Goal: Task Accomplishment & Management: Use online tool/utility

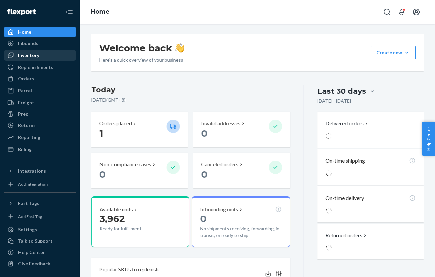
click at [43, 54] on div "Inventory" at bounding box center [40, 55] width 71 height 9
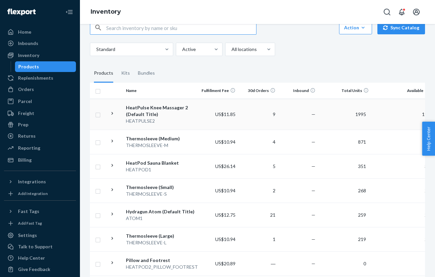
click at [331, 126] on td "1995" at bounding box center [344, 114] width 53 height 31
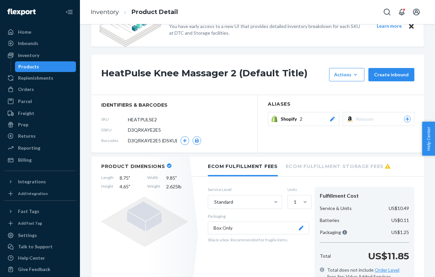
scroll to position [13, 0]
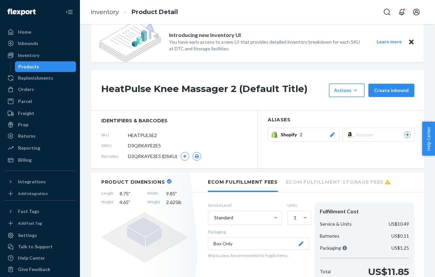
click at [354, 87] on icon "button" at bounding box center [355, 90] width 7 height 7
click at [352, 137] on span "Request removal" at bounding box center [356, 135] width 41 height 5
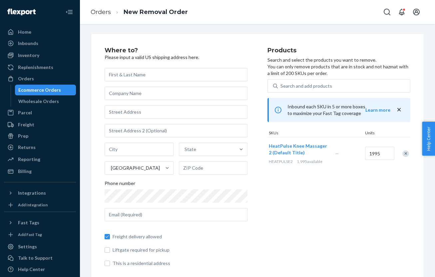
click at [180, 74] on input "text" at bounding box center [176, 74] width 143 height 13
click at [170, 87] on input "text" at bounding box center [176, 93] width 143 height 13
type input "s"
click at [153, 95] on input "text" at bounding box center [176, 93] width 143 height 13
click at [159, 109] on input "text" at bounding box center [176, 111] width 143 height 13
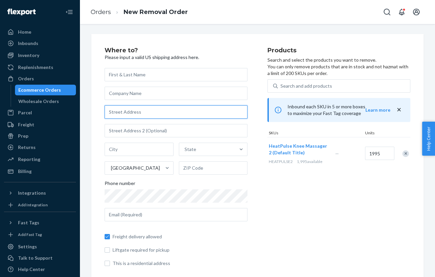
paste input "3342 W Sussex Way"
type input "3342 W Sussex Way"
type input "Fresno"
type input "93722"
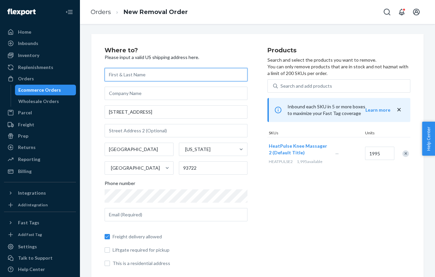
click at [130, 76] on input "text" at bounding box center [176, 74] width 143 height 13
paste input "Solomon Roque"
type input "Solomon Roque"
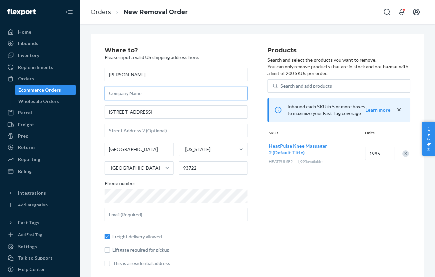
click at [131, 94] on input "text" at bounding box center [176, 93] width 143 height 13
paste input "Solomon Roque"
type input "Solomon Roque"
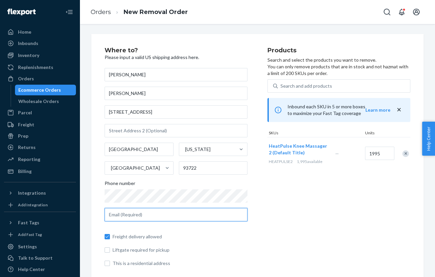
click at [167, 213] on input "text" at bounding box center [176, 214] width 143 height 13
click at [151, 217] on input "text" at bounding box center [176, 214] width 143 height 13
paste input "solomonsroque@gmail.com>"
type input "solomonsroque@gmail.com"
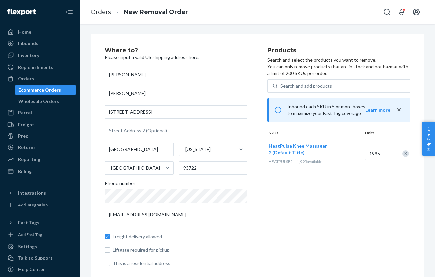
click at [206, 238] on span "Freight delivery allowed" at bounding box center [180, 236] width 135 height 7
click at [110, 238] on input "Freight delivery allowed" at bounding box center [107, 236] width 5 height 5
checkbox input "false"
drag, startPoint x: 385, startPoint y: 155, endPoint x: 348, endPoint y: 154, distance: 37.3
click at [349, 154] on div "HeatPulse Knee Massager 2 (Default Title) HEATPULSE2 1,995 available — 1995" at bounding box center [339, 153] width 143 height 33
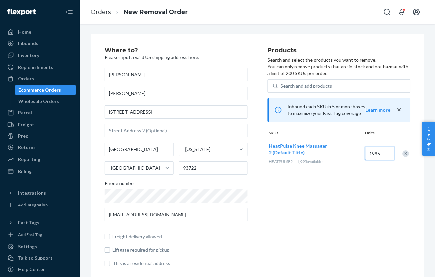
drag, startPoint x: 386, startPoint y: 153, endPoint x: 349, endPoint y: 153, distance: 36.6
click at [349, 153] on div "HeatPulse Knee Massager 2 (Default Title) HEATPULSE2 1,995 available — 1995" at bounding box center [339, 153] width 143 height 33
type input "1950"
click at [347, 195] on div "Products Search and select the products you want to remove. You can only remove…" at bounding box center [339, 159] width 143 height 225
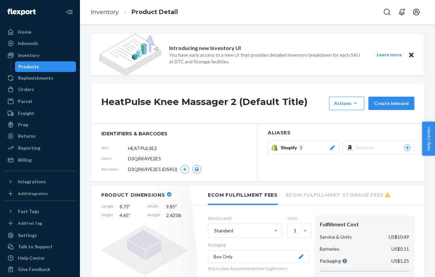
click at [50, 64] on div "Products" at bounding box center [46, 66] width 60 height 9
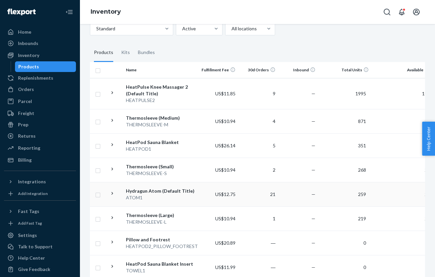
click at [99, 195] on input "checkbox" at bounding box center [97, 194] width 5 height 7
click at [248, 196] on td "21" at bounding box center [258, 194] width 40 height 24
checkbox input "false"
click at [270, 191] on td "21" at bounding box center [258, 194] width 40 height 24
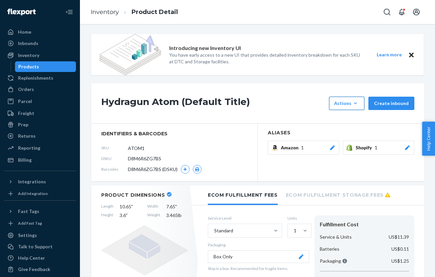
click at [359, 104] on icon "button" at bounding box center [355, 103] width 7 height 7
click at [350, 148] on span "Request removal" at bounding box center [356, 148] width 41 height 5
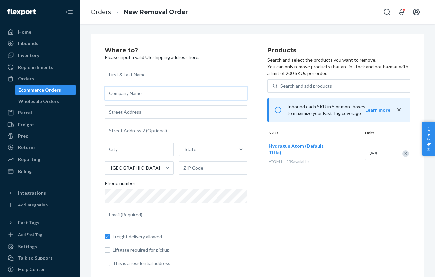
click at [161, 94] on input "text" at bounding box center [176, 93] width 143 height 13
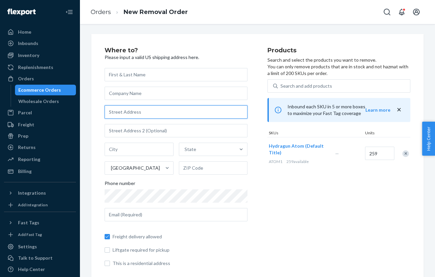
click at [154, 113] on input "text" at bounding box center [176, 111] width 143 height 13
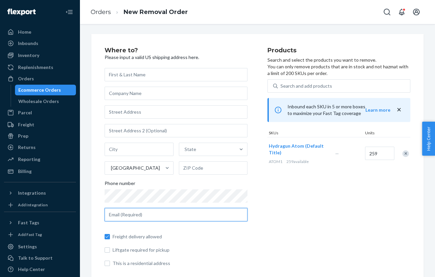
click at [161, 218] on input "text" at bounding box center [176, 214] width 143 height 13
paste input "2394"
type input "2394"
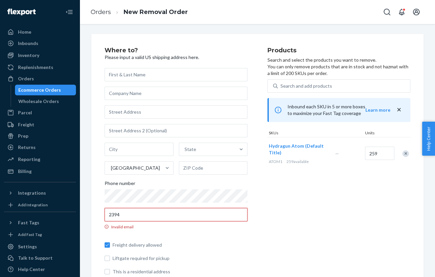
drag, startPoint x: 172, startPoint y: 216, endPoint x: 96, endPoint y: 216, distance: 75.3
click at [96, 216] on div "Where to? Please input a valid US shipping address here. State United States Ph…" at bounding box center [257, 164] width 332 height 260
click at [131, 122] on div "State United States Phone number Email is required Freight delivery allowed Lif…" at bounding box center [176, 171] width 143 height 207
click at [137, 114] on input "text" at bounding box center [176, 111] width 143 height 13
paste input "3342 W Sussex Way"
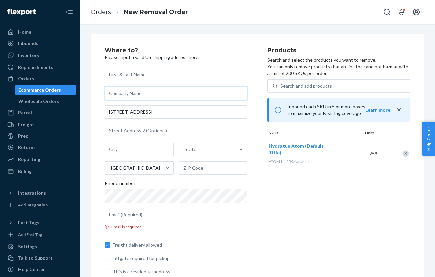
click at [152, 93] on input "text" at bounding box center [176, 93] width 143 height 13
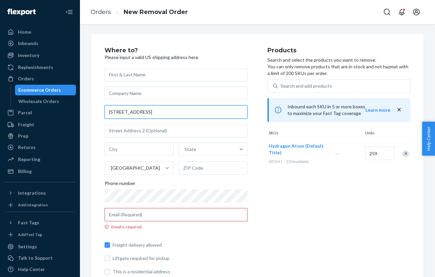
click at [151, 107] on input "3342 W Sussex Way" at bounding box center [176, 111] width 143 height 13
click at [153, 109] on input "3342 W Sussex Way" at bounding box center [176, 111] width 143 height 13
type input "3342 W Sussex Way"
type input "Fresno"
type input "93722"
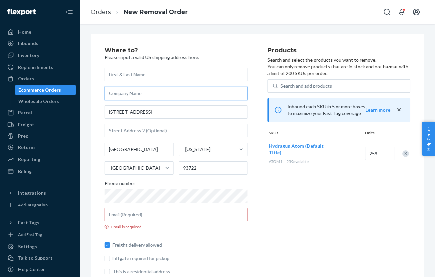
click at [145, 89] on input "text" at bounding box center [176, 93] width 143 height 13
paste input "Solomon Roque"
type input "Solomon Roque"
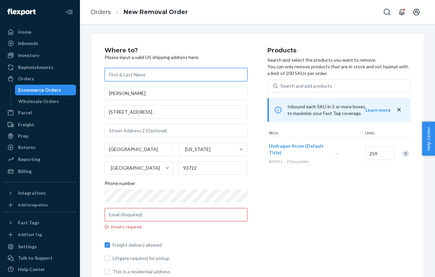
click at [152, 77] on input "text" at bounding box center [176, 74] width 143 height 13
paste input "Solomon Roque"
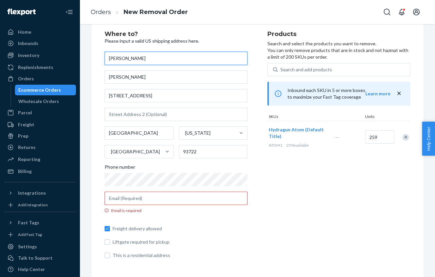
scroll to position [17, 0]
type input "Solomon Roque"
click at [193, 192] on input "Email is required" at bounding box center [176, 197] width 143 height 13
paste input "solomonsroque@gmail.com"
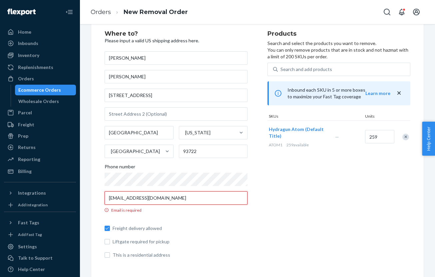
scroll to position [8, 0]
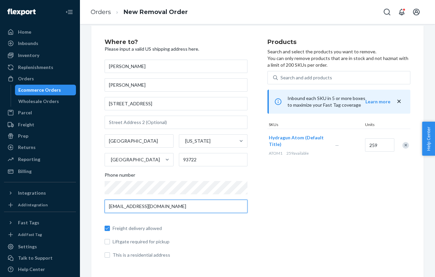
type input "solomonsroque@gmail.com"
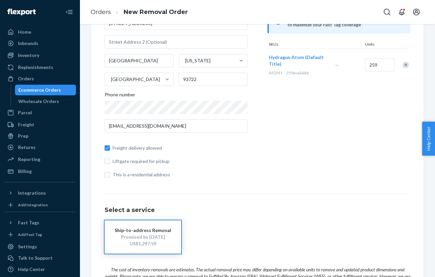
scroll to position [87, 0]
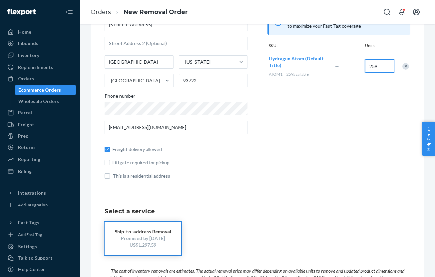
click at [375, 67] on input "259" at bounding box center [379, 65] width 29 height 13
click at [374, 67] on input "259" at bounding box center [379, 65] width 29 height 13
type input "240"
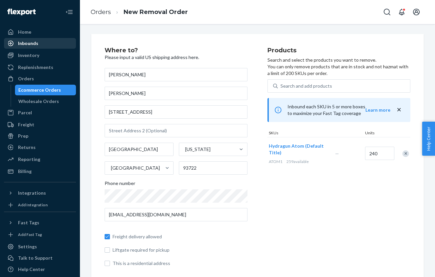
click at [45, 46] on div "Inbounds" at bounding box center [40, 43] width 71 height 9
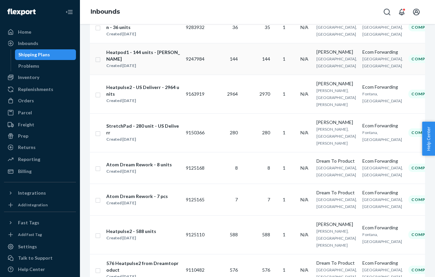
scroll to position [120, 0]
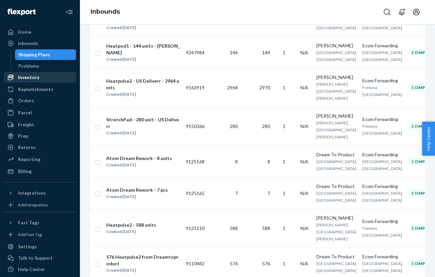
click at [57, 78] on div "Inventory" at bounding box center [40, 77] width 71 height 9
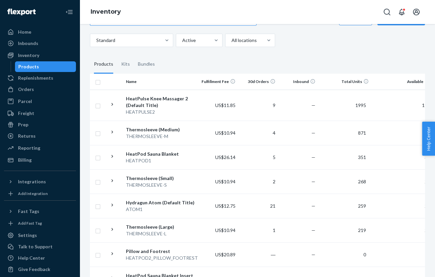
scroll to position [91, 0]
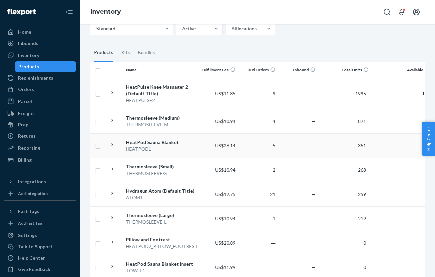
click at [301, 147] on td "—" at bounding box center [298, 145] width 40 height 24
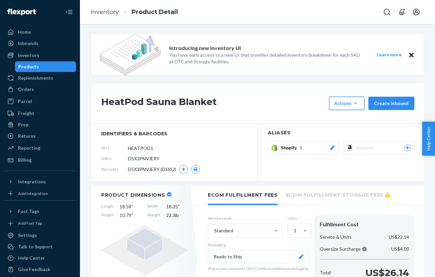
click at [340, 99] on button "Actions Add components Hide Request removal" at bounding box center [346, 103] width 35 height 13
click at [344, 150] on span "Request removal" at bounding box center [356, 148] width 41 height 5
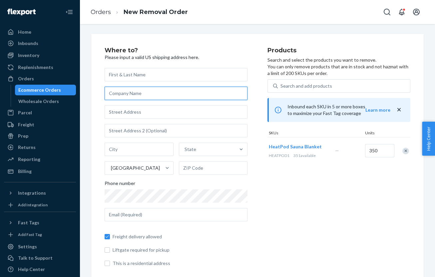
click at [185, 95] on input "text" at bounding box center [176, 93] width 143 height 13
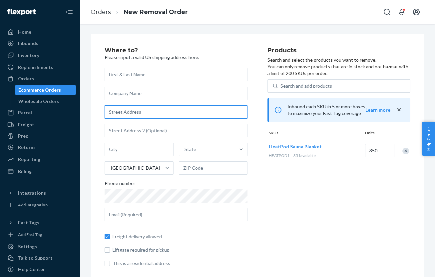
click at [139, 110] on input "text" at bounding box center [176, 111] width 143 height 13
paste input "3342 W Sussex Way"
type input "3342 W Sussex Way"
type input "Fresno"
type input "93722"
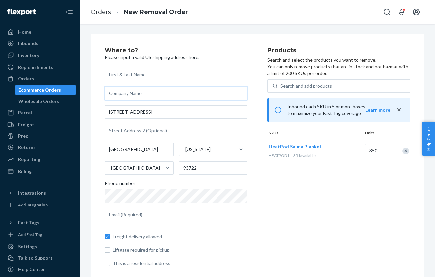
click at [138, 94] on input "text" at bounding box center [176, 93] width 143 height 13
paste input "Solomon Roque"
type input "Solomon Roque"
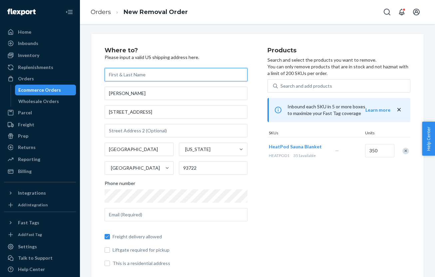
paste input "Solomon Roque"
click at [143, 72] on input "text" at bounding box center [176, 74] width 143 height 13
type input "Solomon Roque"
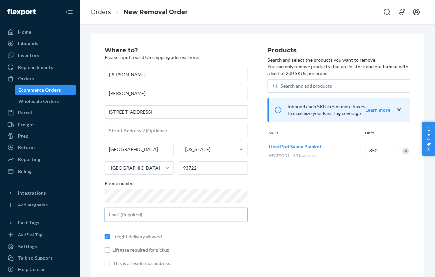
click at [134, 211] on input "text" at bounding box center [176, 214] width 143 height 13
paste input "solomonsroque@gmail.com"
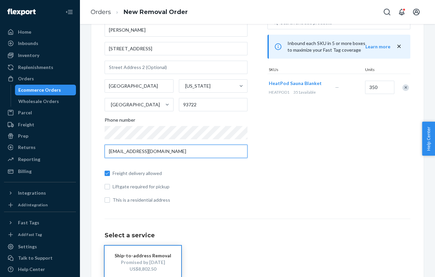
scroll to position [52, 0]
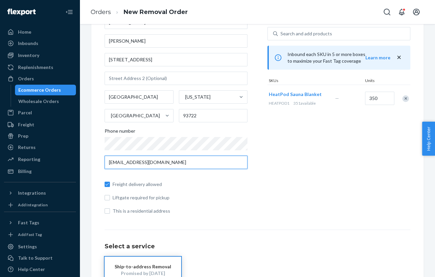
type input "solomonsroque@gmail.com"
click at [378, 98] on input "350" at bounding box center [379, 98] width 29 height 13
click at [383, 101] on input "350" at bounding box center [379, 98] width 29 height 13
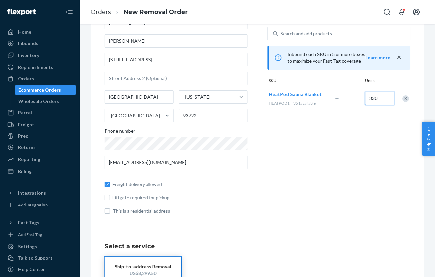
type input "330"
click at [384, 134] on div "Products Search and select the products you want to remove. You can only remove…" at bounding box center [339, 107] width 143 height 225
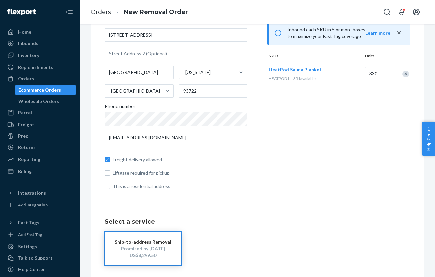
scroll to position [78, 0]
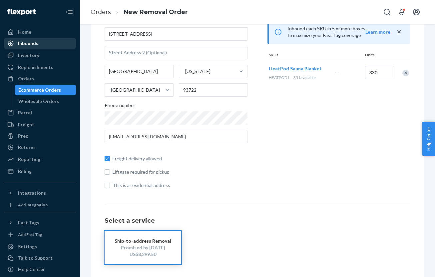
click at [41, 44] on div "Inbounds" at bounding box center [40, 43] width 71 height 9
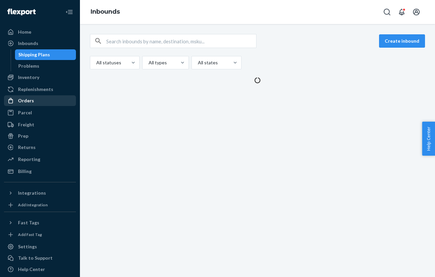
click at [39, 98] on div "Orders" at bounding box center [40, 100] width 71 height 9
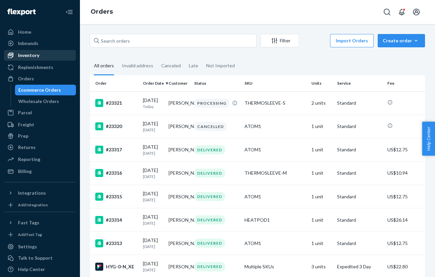
click at [32, 59] on div "Inventory" at bounding box center [40, 55] width 71 height 9
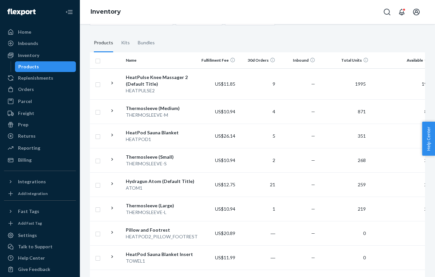
scroll to position [107, 0]
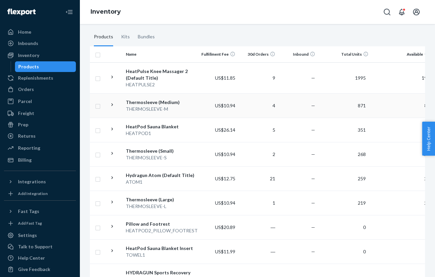
click at [303, 109] on td "—" at bounding box center [298, 105] width 40 height 24
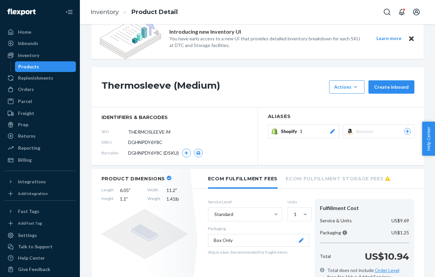
scroll to position [17, 0]
click at [351, 90] on button "Actions Add components Hide Request removal" at bounding box center [346, 86] width 35 height 13
click at [346, 135] on button "Request removal" at bounding box center [363, 131] width 64 height 14
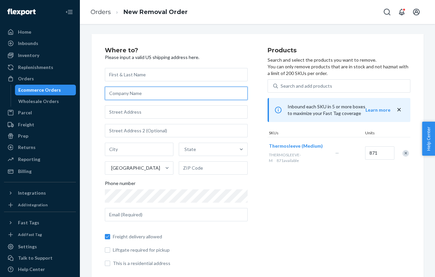
click at [188, 91] on input "text" at bounding box center [176, 93] width 143 height 13
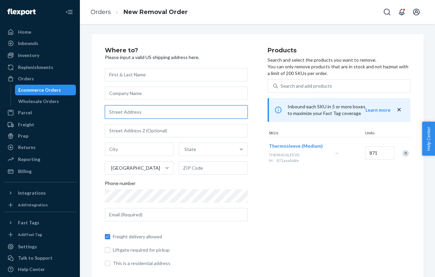
click at [153, 115] on input "text" at bounding box center [176, 111] width 143 height 13
paste input "3342 W Sussex Way"
type input "3342 W Sussex Way"
type input "Fresno"
type input "93722"
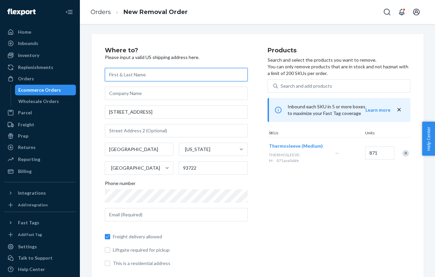
click at [158, 76] on input "text" at bounding box center [176, 74] width 143 height 13
paste input "Solomon Roque"
type input "Solomon Roque"
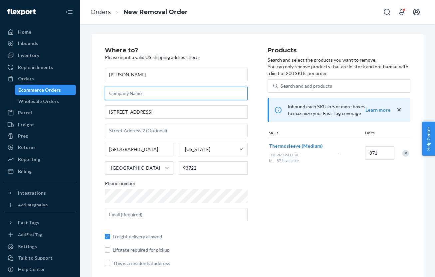
click at [151, 97] on input "text" at bounding box center [176, 93] width 143 height 13
paste input "Solomon Roque"
type input "Solomon Roque"
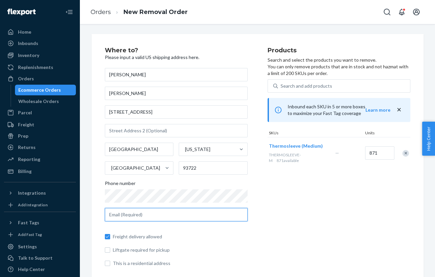
click at [124, 209] on input "text" at bounding box center [176, 214] width 143 height 13
paste input "solomonsroque@gmail.com"
type input "solomonsroque@gmail.com"
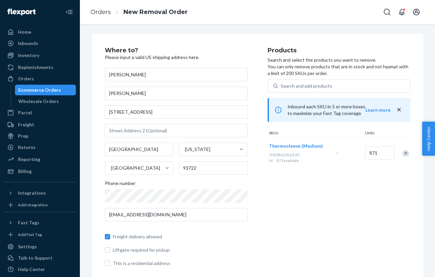
click at [275, 219] on div "Products Search and select the products you want to remove. You can only remove…" at bounding box center [339, 159] width 143 height 225
click at [301, 87] on div "Search and add products" at bounding box center [307, 86] width 52 height 7
click at [282, 87] on input "Search and add products" at bounding box center [281, 86] width 1 height 7
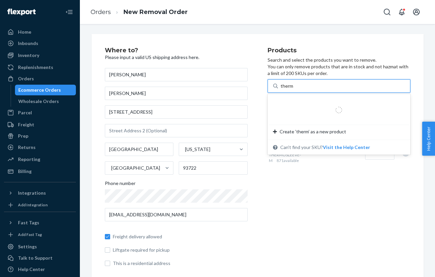
type input "thermo"
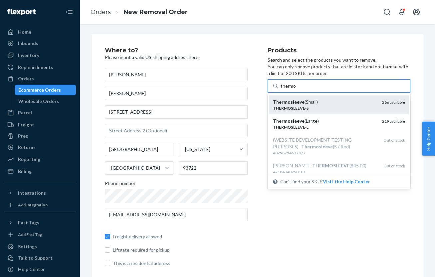
click at [326, 108] on div "THERMOSLEEVE -S" at bounding box center [325, 108] width 104 height 6
click at [297, 89] on input "thermo" at bounding box center [289, 86] width 16 height 7
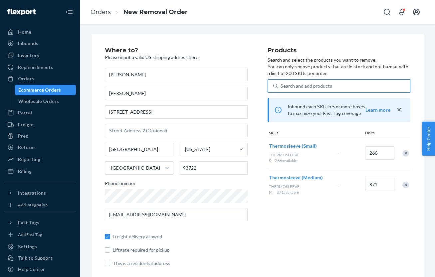
click at [323, 88] on div "Search and add products" at bounding box center [307, 86] width 52 height 7
click at [282, 88] on input "0 results available. Select is focused ,type to refine list, press Down to open…" at bounding box center [281, 86] width 1 height 7
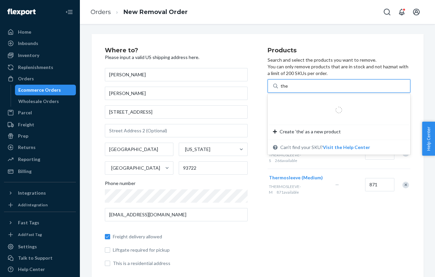
type input "therm"
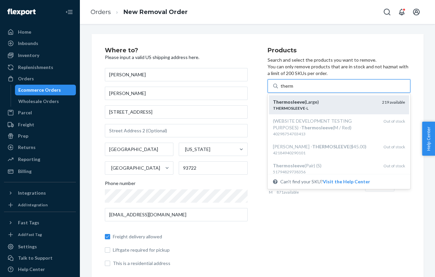
click at [339, 108] on div "THERMOSLEEVE -L" at bounding box center [325, 108] width 104 height 6
click at [294, 89] on input "therm" at bounding box center [287, 86] width 13 height 7
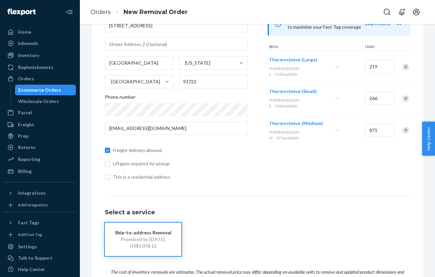
scroll to position [85, 0]
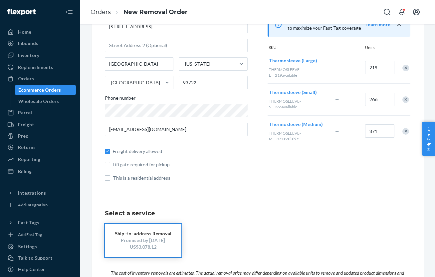
click at [407, 134] on div "Remove Item" at bounding box center [406, 131] width 7 height 7
click at [404, 101] on div "Remove Item" at bounding box center [406, 99] width 7 height 7
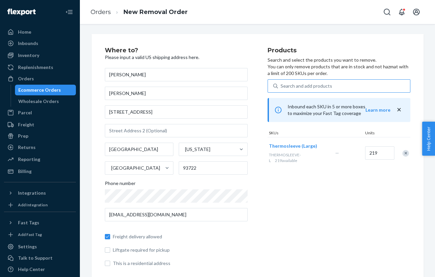
click at [322, 85] on div "Search and add products" at bounding box center [307, 86] width 52 height 7
click at [282, 85] on input "Search and add products" at bounding box center [281, 86] width 1 height 7
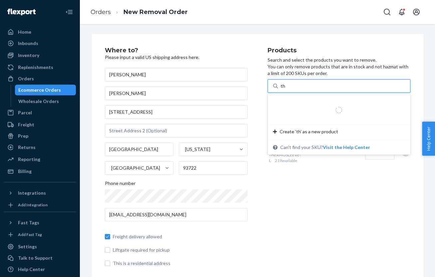
type input "ther"
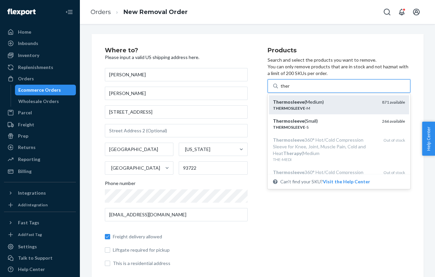
click at [331, 105] on div "THERMOSLEEVE -M" at bounding box center [325, 108] width 104 height 6
click at [290, 89] on input "ther" at bounding box center [285, 86] width 9 height 7
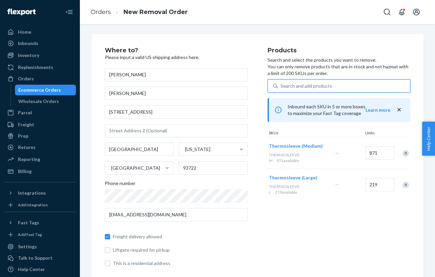
click at [406, 154] on div "Remove Item" at bounding box center [406, 153] width 7 height 7
click at [295, 86] on div "Search and add products" at bounding box center [307, 86] width 52 height 7
click at [282, 86] on input "Search and add products" at bounding box center [281, 86] width 1 height 7
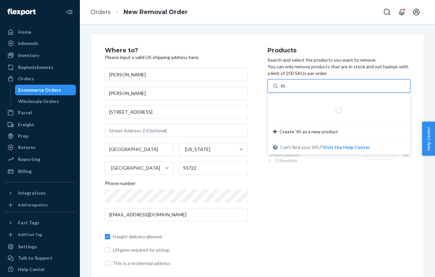
type input "the"
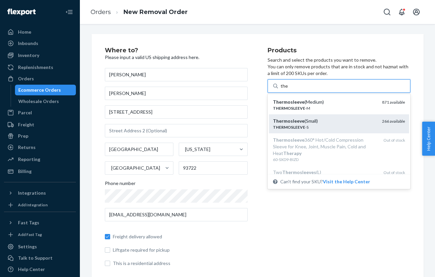
click at [313, 124] on div "Thermosleeve (Small)" at bounding box center [325, 121] width 104 height 7
click at [288, 89] on input "the" at bounding box center [284, 86] width 7 height 7
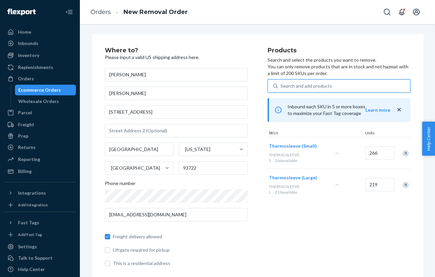
click at [405, 186] on div "Remove Item" at bounding box center [406, 185] width 7 height 7
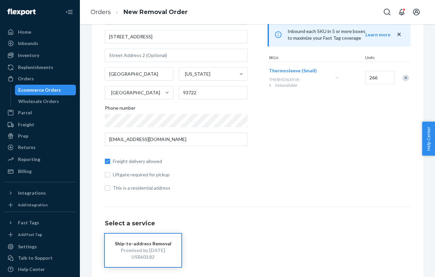
scroll to position [79, 0]
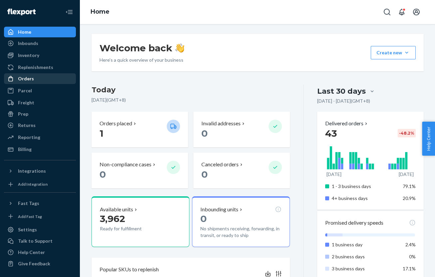
click at [46, 76] on div "Orders" at bounding box center [40, 78] width 71 height 9
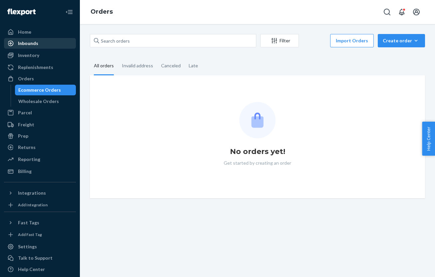
click at [42, 48] on link "Inbounds" at bounding box center [40, 43] width 72 height 11
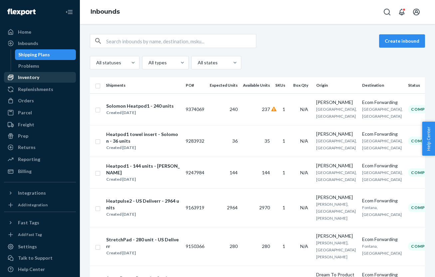
click at [30, 80] on div "Inventory" at bounding box center [28, 77] width 21 height 7
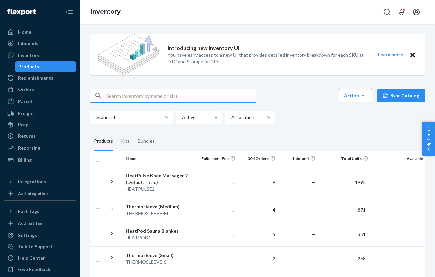
scroll to position [22, 0]
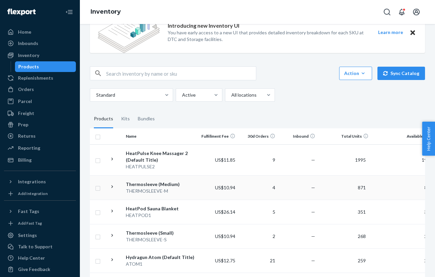
click at [338, 187] on td "871" at bounding box center [344, 187] width 53 height 24
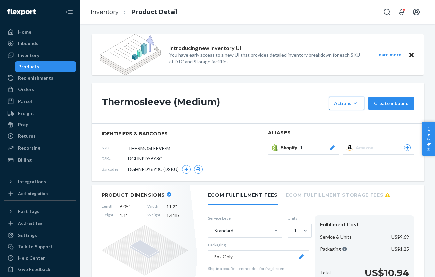
click at [352, 106] on div "Actions" at bounding box center [346, 103] width 25 height 7
click at [340, 146] on span "Request removal" at bounding box center [356, 148] width 41 height 5
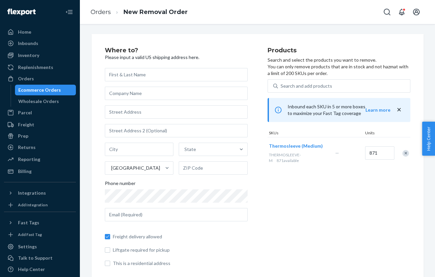
scroll to position [8, 0]
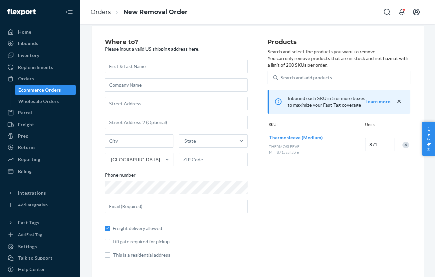
click at [273, 200] on div "Products Search and select the products you want to remove. You can only remove…" at bounding box center [339, 151] width 143 height 225
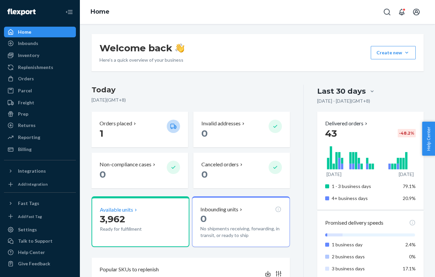
click at [143, 213] on p "3,962" at bounding box center [131, 219] width 62 height 12
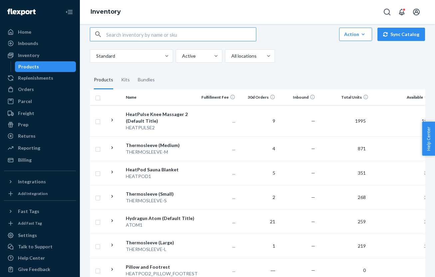
scroll to position [84, 0]
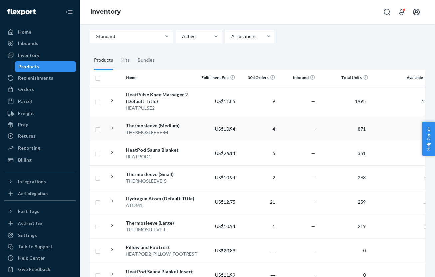
click at [295, 135] on td "—" at bounding box center [298, 129] width 40 height 24
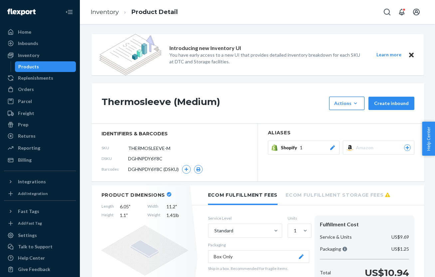
click at [349, 108] on button "Actions Add components Hide Request removal" at bounding box center [346, 103] width 35 height 13
click at [291, 122] on div "Thermosleeve (Medium) Actions Add components Hide Request removal Create inbound" at bounding box center [258, 103] width 333 height 40
click at [305, 116] on div "Thermosleeve (Medium) Actions Add components Hide Request removal Create inbound" at bounding box center [258, 103] width 333 height 40
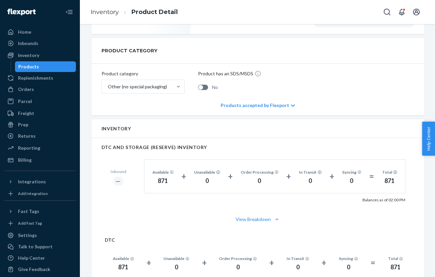
scroll to position [272, 0]
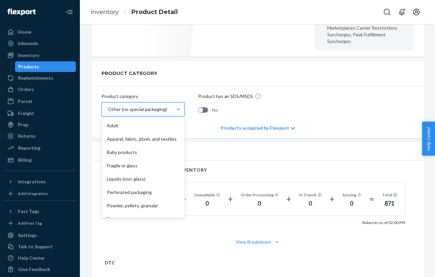
click at [169, 104] on div "Other (no special packaging)" at bounding box center [137, 109] width 71 height 13
click at [108, 106] on input "option Other (no special packaging) focused, 10 of 10. 10 results available. Us…" at bounding box center [107, 109] width 1 height 7
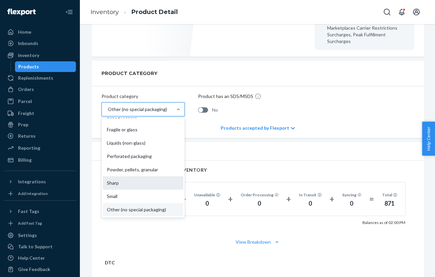
scroll to position [0, 0]
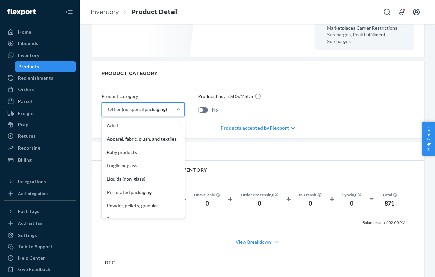
click at [225, 121] on div "Products accepted by Flexport" at bounding box center [258, 128] width 74 height 20
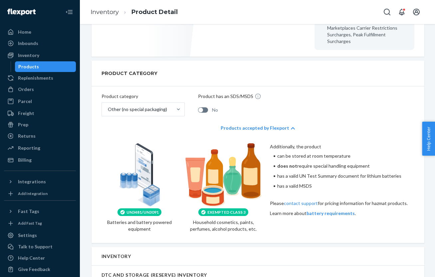
click at [225, 122] on div "Products accepted by Flexport" at bounding box center [258, 128] width 74 height 20
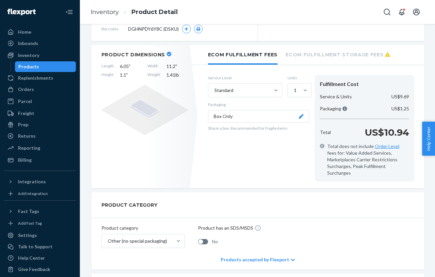
scroll to position [133, 0]
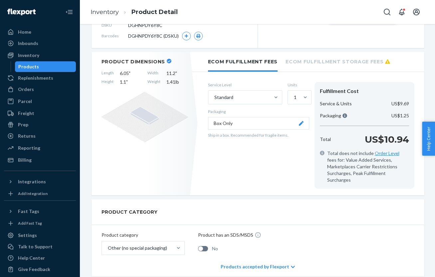
click at [239, 125] on button "Box Only" at bounding box center [258, 123] width 101 height 13
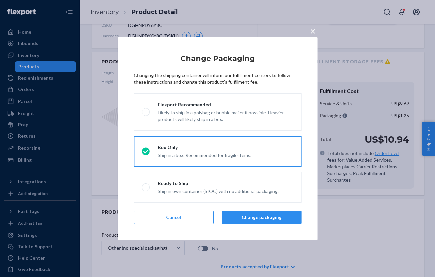
click at [341, 198] on div "× Change Packaging Changing the shipping container will inform our fulfillment …" at bounding box center [217, 138] width 435 height 277
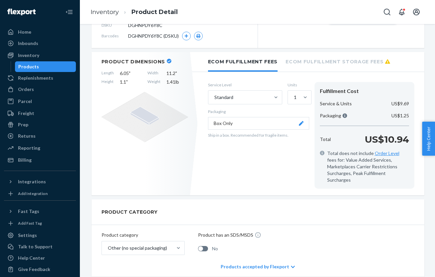
scroll to position [84, 0]
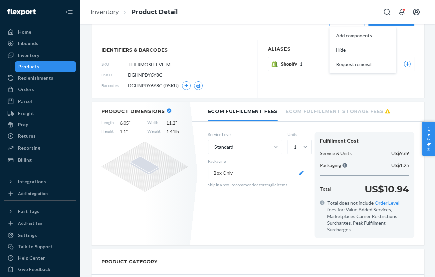
click at [282, 183] on p "Ship in a box. Recommended for fragile items." at bounding box center [258, 185] width 101 height 6
click at [283, 175] on button "Box Only" at bounding box center [258, 173] width 101 height 13
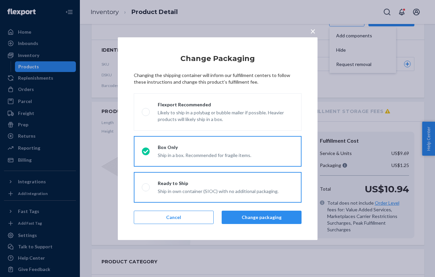
click at [276, 195] on label "Ready to Ship Ship in own container (SIOC) with no additional packaging." at bounding box center [218, 187] width 168 height 31
click at [146, 189] on input "Ready to Ship Ship in own container (SIOC) with no additional packaging." at bounding box center [144, 187] width 4 height 4
radio input "true"
click at [243, 165] on label "Box Only Ship in a box. Recommended for fragile items." at bounding box center [218, 151] width 168 height 31
click at [146, 153] on input "Box Only Ship in a box. Recommended for fragile items." at bounding box center [144, 151] width 4 height 4
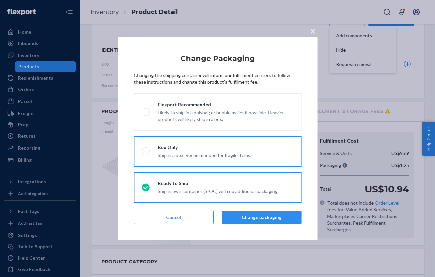
radio input "true"
click at [266, 185] on div "Ready to Ship" at bounding box center [218, 183] width 121 height 7
click at [146, 185] on input "Ready to Ship Ship in own container (SIOC) with no additional packaging." at bounding box center [144, 187] width 4 height 4
radio input "true"
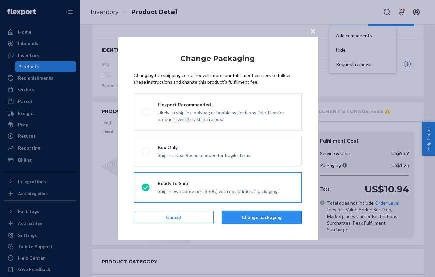
click at [266, 220] on button "Change packaging" at bounding box center [262, 217] width 80 height 13
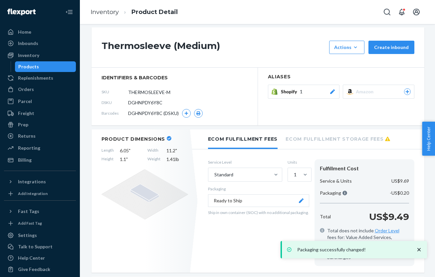
scroll to position [0, 0]
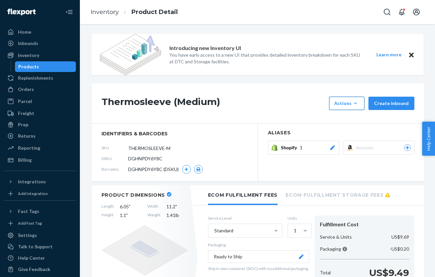
click at [342, 106] on div "Actions" at bounding box center [346, 103] width 25 height 7
click at [290, 111] on div "Thermosleeve (Medium) Actions Add components Hide Request removal Create inbound" at bounding box center [258, 103] width 333 height 40
click at [56, 65] on div "Products" at bounding box center [46, 66] width 60 height 9
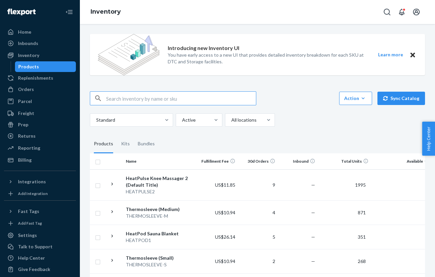
scroll to position [9, 0]
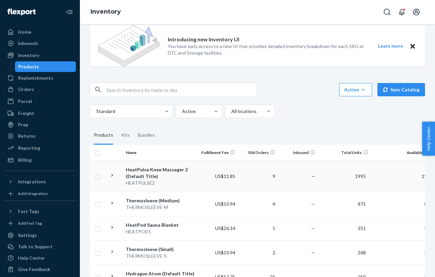
click at [291, 172] on td "—" at bounding box center [298, 176] width 40 height 31
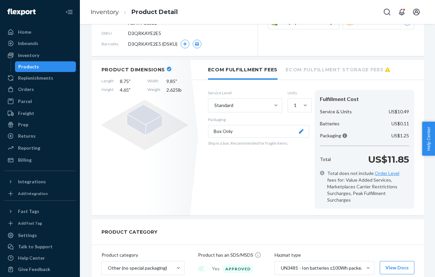
scroll to position [131, 0]
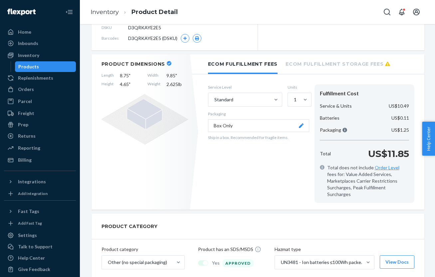
click at [289, 126] on button "Box Only" at bounding box center [258, 125] width 101 height 13
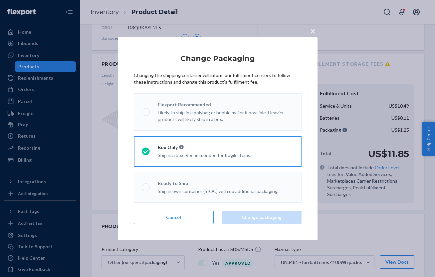
click at [231, 181] on div "Ready to Ship" at bounding box center [218, 183] width 121 height 7
click at [150, 189] on div "Ready to Ship Ship in own container (SIOC) with no additional packaging." at bounding box center [214, 187] width 129 height 15
click at [321, 186] on div "× Change Packaging Changing the shipping container will inform our fulfillment …" at bounding box center [217, 138] width 435 height 277
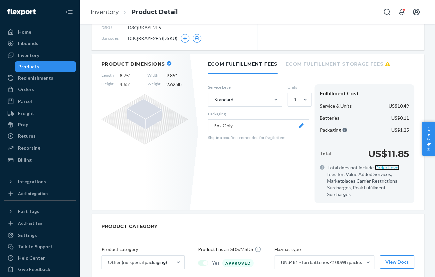
click at [387, 169] on link "Order Level" at bounding box center [387, 168] width 25 height 6
click at [300, 121] on button "Box Only" at bounding box center [258, 125] width 101 height 13
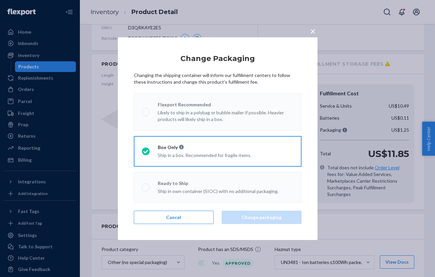
click at [176, 188] on div "Ship in own container (SIOC) with no additional packaging." at bounding box center [218, 191] width 121 height 8
click at [349, 123] on div "× Change Packaging Changing the shipping container will inform our fulfillment …" at bounding box center [217, 138] width 435 height 277
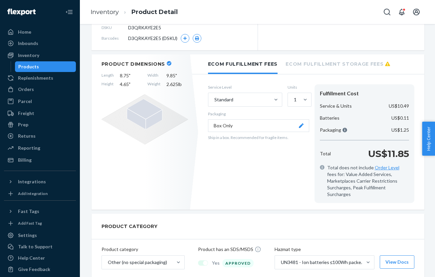
click at [46, 63] on div "Products" at bounding box center [46, 66] width 60 height 9
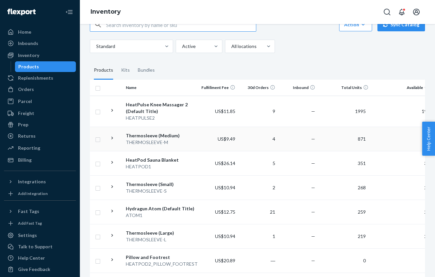
scroll to position [96, 0]
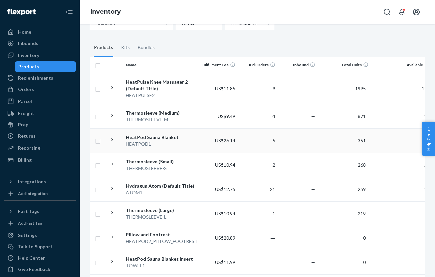
click at [241, 148] on td "5" at bounding box center [258, 140] width 40 height 24
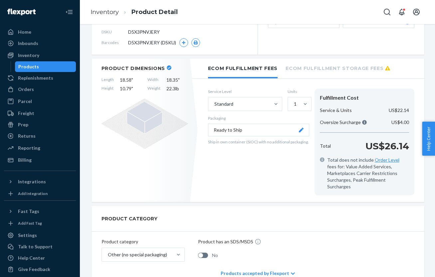
scroll to position [96, 0]
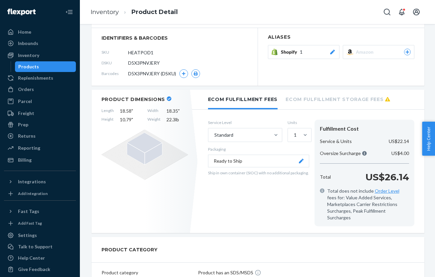
click at [55, 66] on div "Products" at bounding box center [46, 66] width 60 height 9
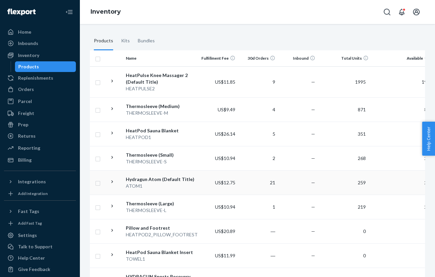
scroll to position [105, 0]
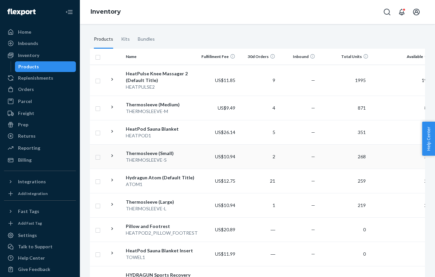
click at [231, 159] on td "US$10.94" at bounding box center [218, 156] width 40 height 24
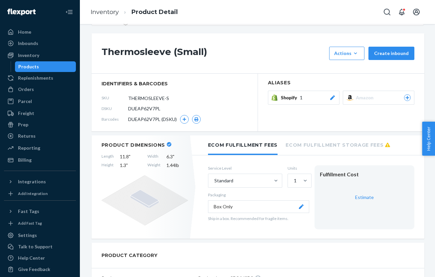
scroll to position [65, 0]
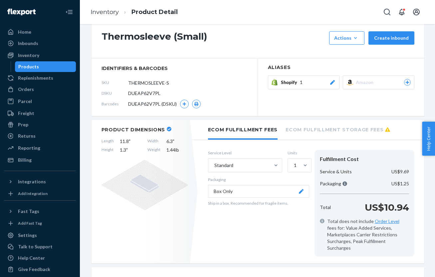
click at [270, 191] on button "Box Only" at bounding box center [258, 191] width 101 height 13
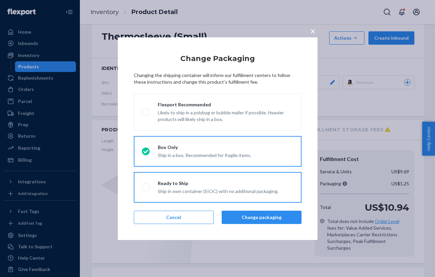
click at [244, 193] on div "Ship in own container (SIOC) with no additional packaging." at bounding box center [218, 191] width 121 height 8
click at [146, 189] on input "Ready to Ship Ship in own container (SIOC) with no additional packaging." at bounding box center [144, 187] width 4 height 4
radio input "true"
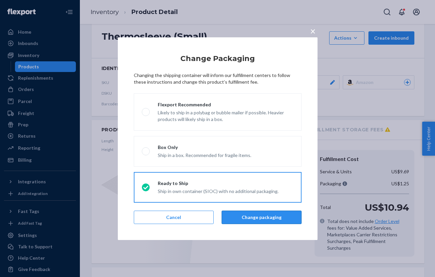
click at [256, 214] on button "Change packaging" at bounding box center [262, 217] width 80 height 13
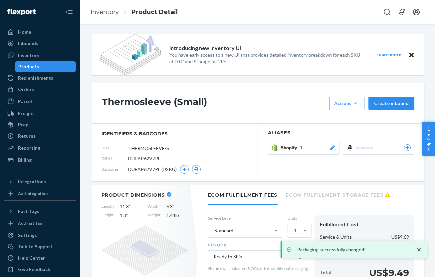
scroll to position [63, 0]
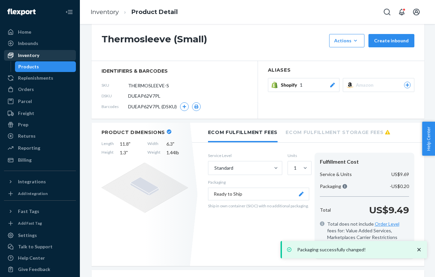
click at [44, 56] on div "Inventory" at bounding box center [40, 55] width 71 height 9
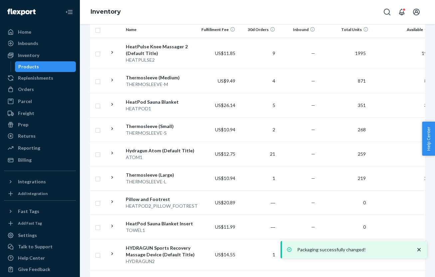
scroll to position [145, 0]
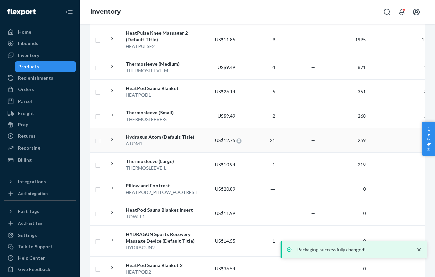
click at [230, 139] on span "US$12.75" at bounding box center [225, 140] width 20 height 6
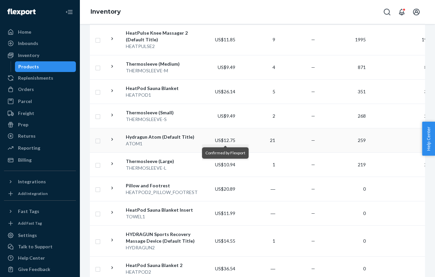
click at [274, 141] on td "21" at bounding box center [258, 140] width 40 height 24
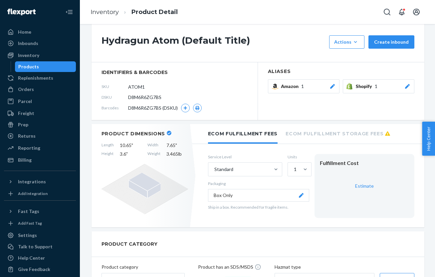
scroll to position [113, 0]
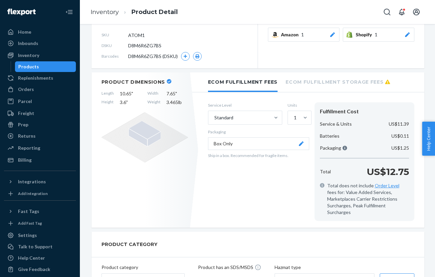
click at [279, 147] on button "Box Only" at bounding box center [258, 143] width 101 height 13
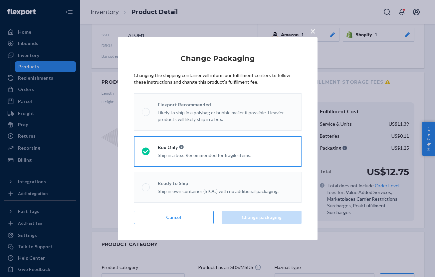
click at [244, 187] on div "Ship in own container (SIOC) with no additional packaging." at bounding box center [218, 191] width 121 height 8
click at [224, 193] on div "Ship in own container (SIOC) with no additional packaging." at bounding box center [218, 191] width 121 height 8
click at [327, 170] on div "× Change Packaging Changing the shipping container will inform our fulfillment …" at bounding box center [217, 138] width 435 height 277
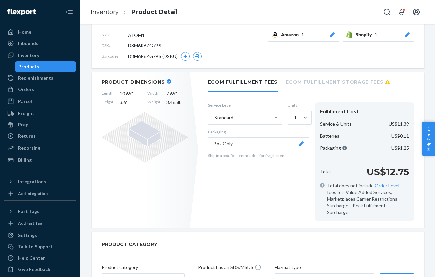
click at [54, 65] on div "Products" at bounding box center [46, 66] width 60 height 9
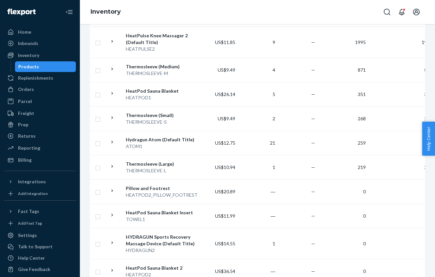
scroll to position [149, 0]
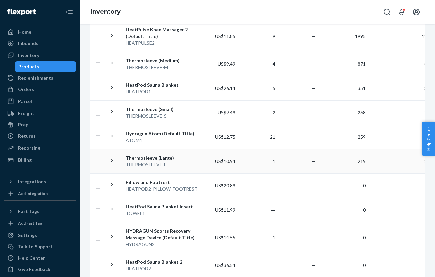
click at [232, 164] on td "US$10.94" at bounding box center [218, 161] width 40 height 24
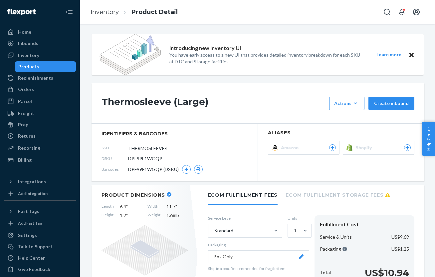
click at [252, 251] on button "Box Only" at bounding box center [258, 256] width 101 height 13
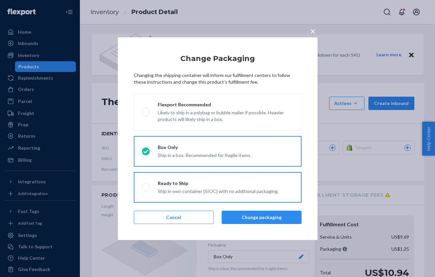
click at [231, 174] on label "Ready to Ship Ship in own container (SIOC) with no additional packaging." at bounding box center [218, 187] width 168 height 31
click at [146, 185] on input "Ready to Ship Ship in own container (SIOC) with no additional packaging." at bounding box center [144, 187] width 4 height 4
radio input "true"
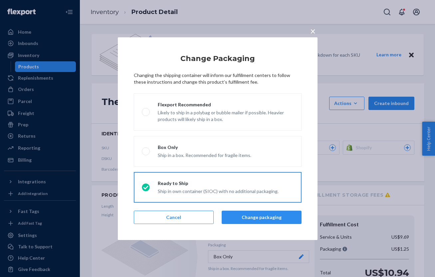
click at [243, 225] on div "Change Packaging Changing the shipping container will inform our fulfillment ce…" at bounding box center [218, 138] width 168 height 179
click at [254, 215] on button "Change packaging" at bounding box center [262, 217] width 80 height 13
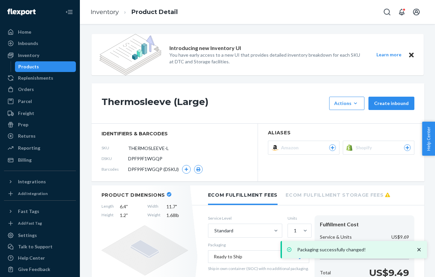
click at [339, 202] on li "Ecom Fulfillment Storage Fees" at bounding box center [338, 194] width 105 height 18
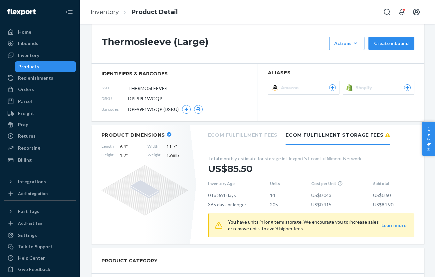
scroll to position [51, 0]
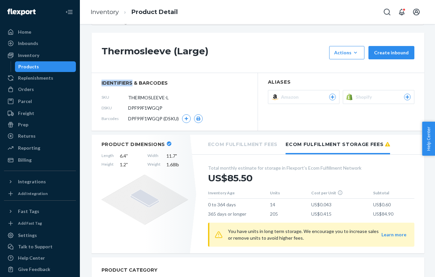
drag, startPoint x: 132, startPoint y: 85, endPoint x: 82, endPoint y: 83, distance: 49.4
click at [63, 69] on div "Products" at bounding box center [46, 66] width 60 height 9
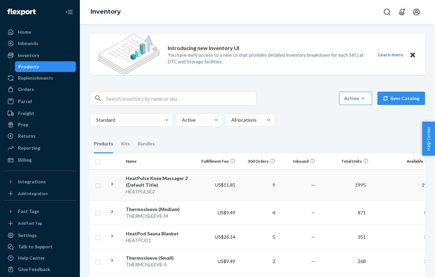
click at [273, 186] on td "9" at bounding box center [258, 184] width 40 height 31
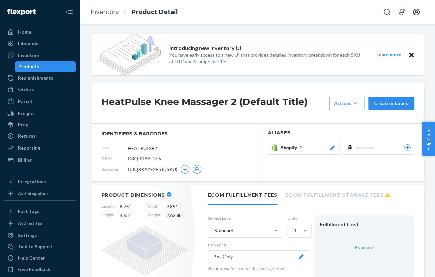
click at [342, 195] on li "Ecom Fulfillment Storage Fees" at bounding box center [338, 194] width 105 height 18
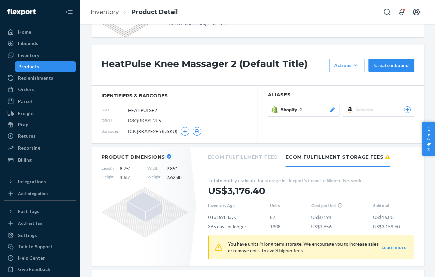
scroll to position [44, 0]
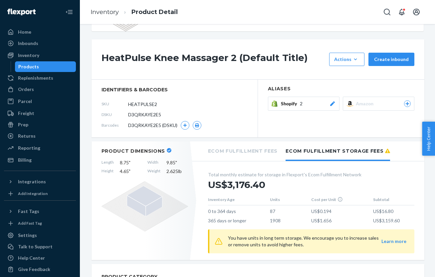
click at [273, 222] on td "1908" at bounding box center [290, 219] width 41 height 9
drag, startPoint x: 269, startPoint y: 221, endPoint x: 297, endPoint y: 220, distance: 28.3
click at [297, 220] on tr "365 days or longer 1908 US$1.656 US$3,159.60" at bounding box center [311, 219] width 207 height 9
click at [297, 220] on td "1908" at bounding box center [290, 219] width 41 height 9
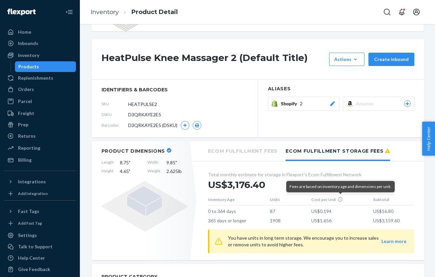
click at [338, 202] on icon at bounding box center [340, 199] width 5 height 5
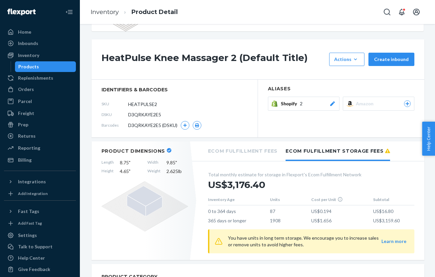
click at [389, 241] on button "Learn more" at bounding box center [394, 241] width 25 height 7
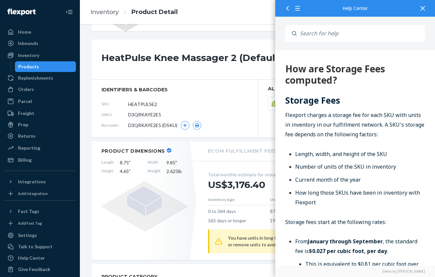
scroll to position [0, 0]
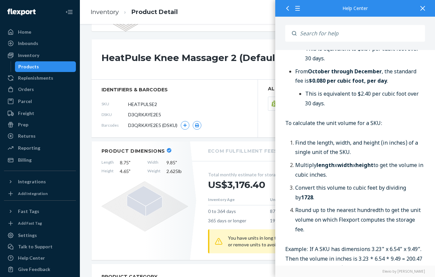
click at [386, 179] on li "Multiply length x width x height to get the volume in cubic inches." at bounding box center [361, 170] width 130 height 19
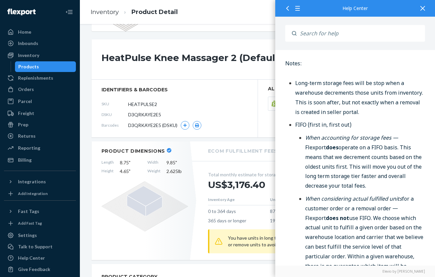
scroll to position [1069, 0]
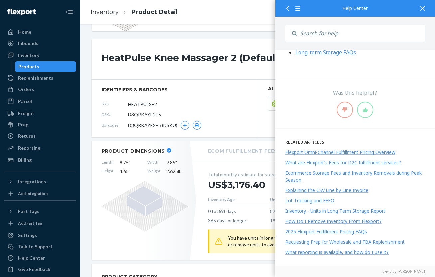
click at [422, 8] on icon at bounding box center [423, 8] width 5 height 5
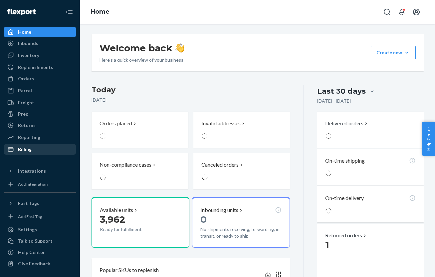
click at [35, 147] on div "Billing" at bounding box center [40, 149] width 71 height 9
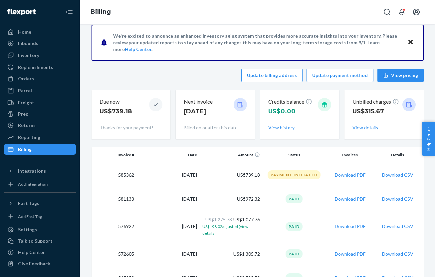
scroll to position [7, 0]
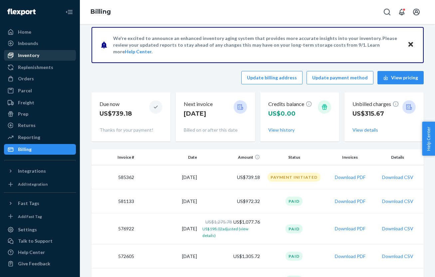
click at [43, 59] on div "Inventory" at bounding box center [40, 55] width 71 height 9
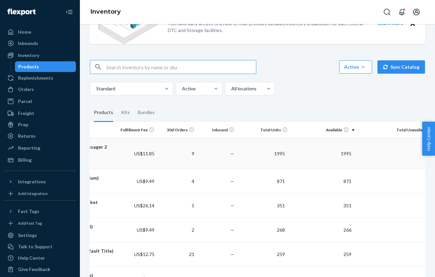
scroll to position [32, 0]
click at [310, 162] on td "1995" at bounding box center [324, 153] width 67 height 31
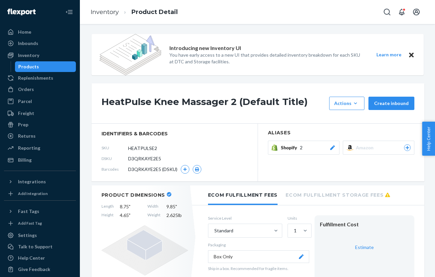
click at [355, 197] on li "Ecom Fulfillment Storage Fees" at bounding box center [338, 194] width 105 height 18
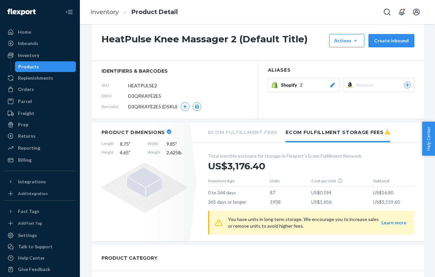
scroll to position [74, 0]
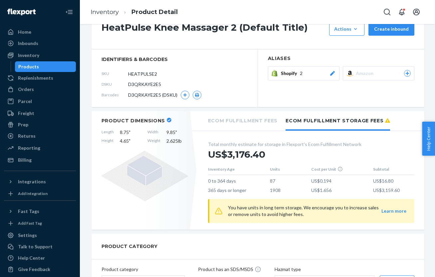
click at [262, 190] on td "365 days or longer" at bounding box center [239, 188] width 62 height 9
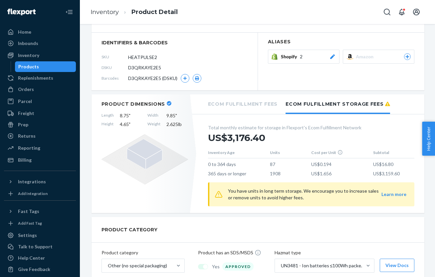
scroll to position [92, 0]
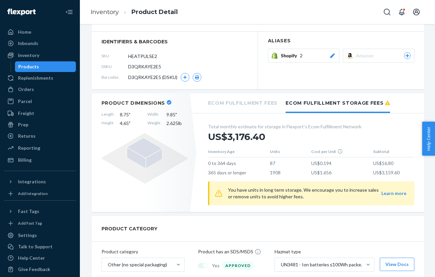
click at [389, 195] on button "Learn more" at bounding box center [394, 193] width 25 height 7
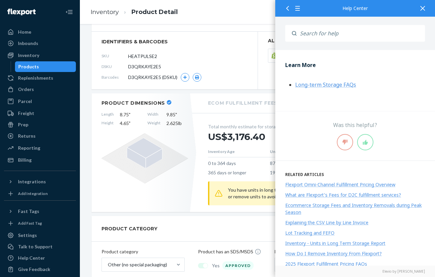
scroll to position [990, 0]
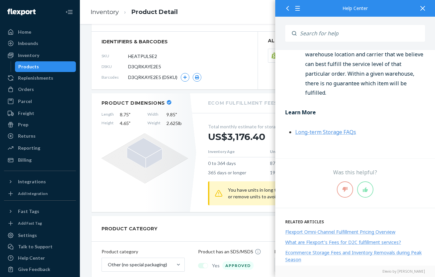
click at [320, 136] on link "Long-term Storage FAQs" at bounding box center [326, 132] width 61 height 7
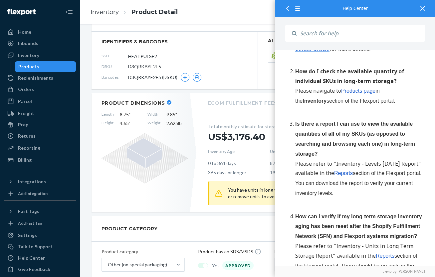
scroll to position [78, 0]
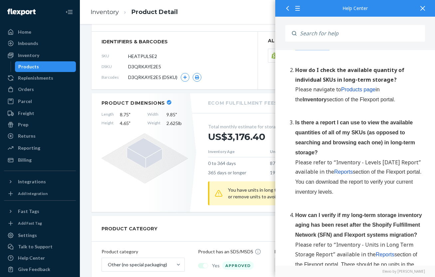
click at [347, 170] on span "Reports" at bounding box center [343, 172] width 19 height 6
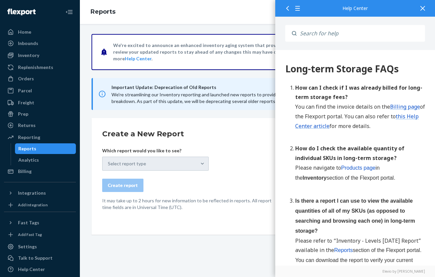
click at [184, 170] on div "Select report type" at bounding box center [155, 164] width 107 height 14
click at [197, 165] on div "Select report type" at bounding box center [155, 164] width 107 height 14
click at [197, 189] on div "Create report" at bounding box center [188, 185] width 173 height 13
click at [238, 165] on form "Create a New Report Which report would you like to see? Select report type Crea…" at bounding box center [188, 170] width 173 height 82
click at [425, 4] on div at bounding box center [423, 8] width 15 height 16
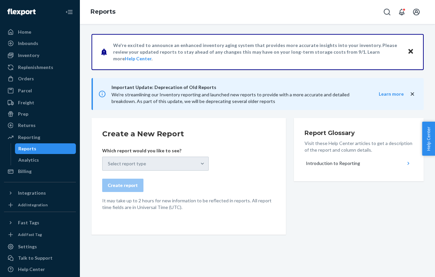
click at [258, 168] on form "Create a New Report Which report would you like to see? Select report type Crea…" at bounding box center [188, 170] width 173 height 82
click at [415, 95] on icon "close" at bounding box center [412, 94] width 7 height 7
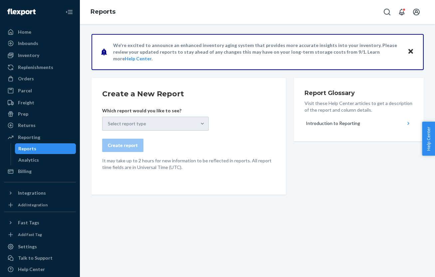
click at [174, 119] on div "Select report type" at bounding box center [155, 124] width 107 height 14
click at [209, 169] on p "It may take up to 2 hours for new information to be reflected in reports. All r…" at bounding box center [188, 163] width 173 height 13
click at [126, 132] on form "Create a New Report Which report would you like to see? Select report type Crea…" at bounding box center [188, 130] width 173 height 82
click at [162, 125] on div "Select report type" at bounding box center [155, 124] width 107 height 14
click at [123, 157] on form "Create a New Report Which report would you like to see? Select report type Crea…" at bounding box center [188, 130] width 173 height 82
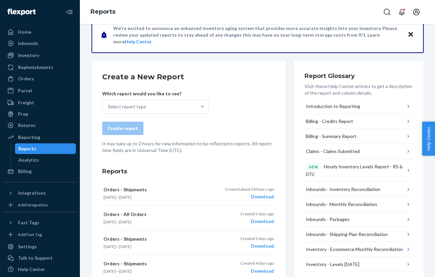
scroll to position [18, 0]
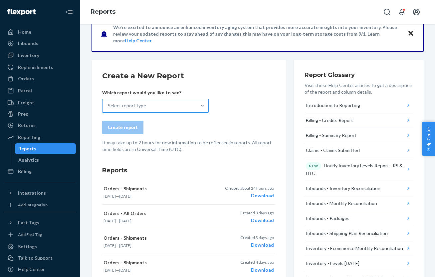
click at [172, 104] on div "Select report type" at bounding box center [150, 105] width 94 height 13
click at [109, 104] on input "Select report type" at bounding box center [108, 105] width 1 height 7
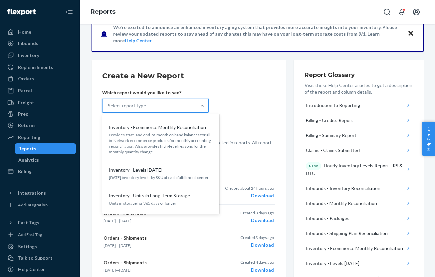
scroll to position [489, 0]
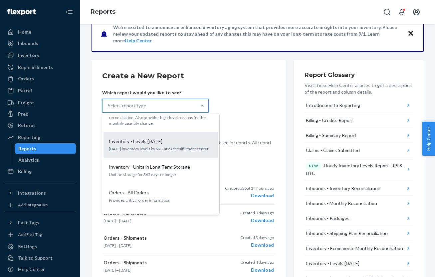
click at [165, 138] on div "Inventory - Levels [DATE]" at bounding box center [159, 141] width 107 height 7
click at [109, 109] on input "option Inventory - Levels [DATE] focused, 16 of 32. 32 results available. Use U…" at bounding box center [108, 105] width 1 height 7
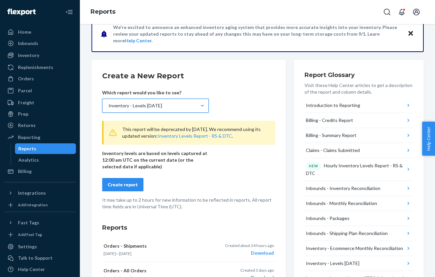
click at [129, 186] on div "Create report" at bounding box center [123, 184] width 30 height 7
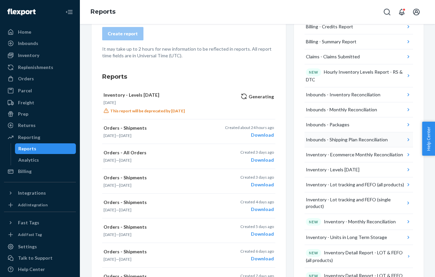
scroll to position [110, 0]
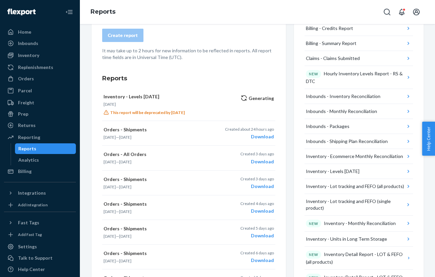
click at [428, 140] on span "Help Center" at bounding box center [428, 139] width 13 height 34
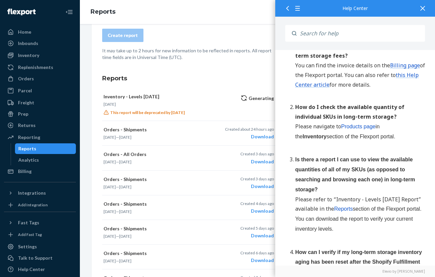
scroll to position [42, 0]
click at [233, 107] on button "Inventory - Levels [DATE] [DATE] This report will be deprecated by [DATE] Creat…" at bounding box center [188, 104] width 173 height 33
click at [287, 9] on icon at bounding box center [288, 8] width 3 height 5
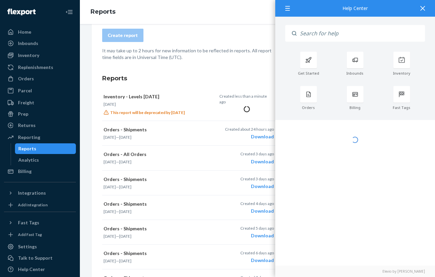
scroll to position [0, 0]
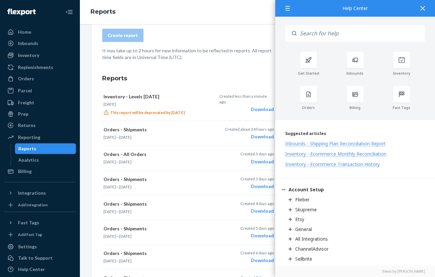
click at [422, 11] on div at bounding box center [423, 8] width 15 height 16
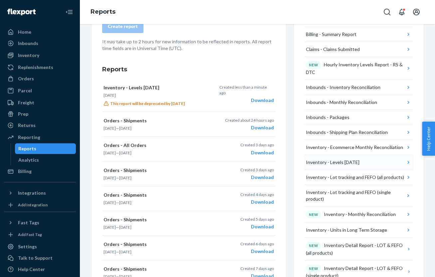
scroll to position [140, 0]
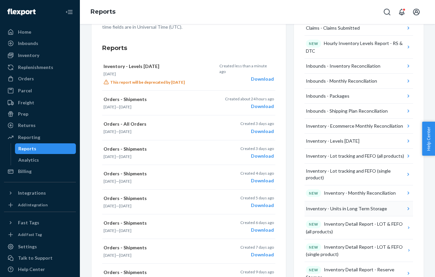
click at [360, 206] on div "Inventory - Units in Long Term Storage" at bounding box center [346, 208] width 81 height 7
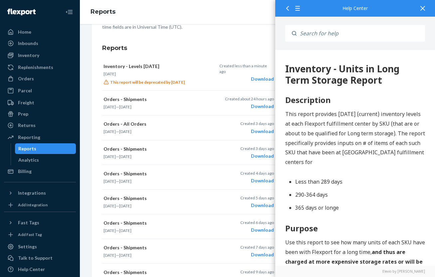
scroll to position [0, 0]
click at [240, 152] on button "Orders - Shipments [DATE] — [DATE] Created [DATE] Download" at bounding box center [188, 152] width 173 height 25
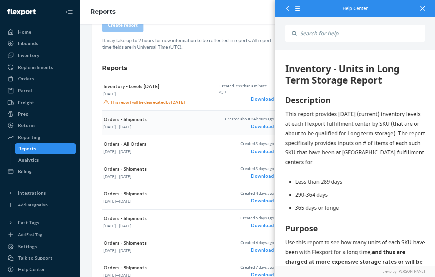
scroll to position [100, 0]
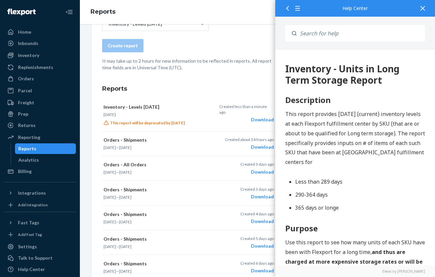
click at [424, 8] on icon at bounding box center [423, 8] width 5 height 5
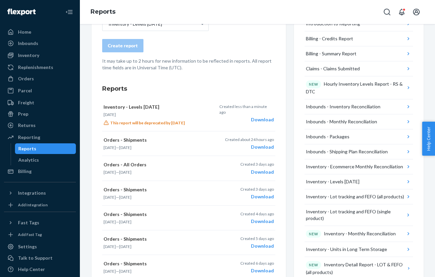
scroll to position [25, 0]
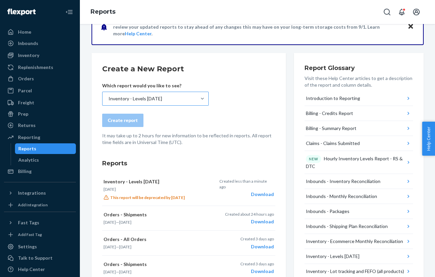
click at [168, 102] on div "Inventory - Levels [DATE]" at bounding box center [150, 98] width 94 height 13
click at [109, 102] on input "Inventory - Levels [DATE]" at bounding box center [108, 98] width 1 height 7
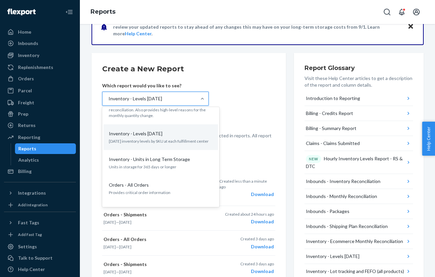
scroll to position [488, 0]
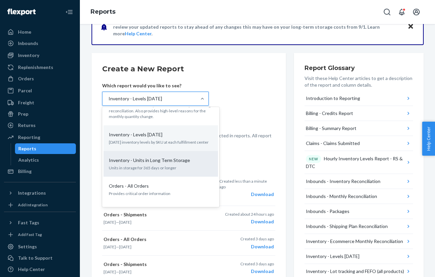
click at [172, 157] on p "Inventory - Units in Long Term Storage" at bounding box center [149, 160] width 81 height 7
click at [109, 102] on input "option Inventory - Levels [DATE], selected. option Inventory - Units in Long Te…" at bounding box center [108, 98] width 1 height 7
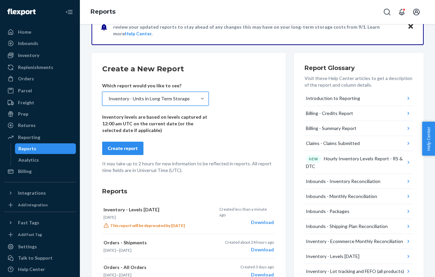
click at [111, 150] on div "Create report" at bounding box center [123, 148] width 30 height 7
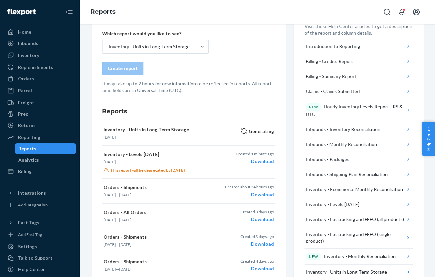
scroll to position [79, 0]
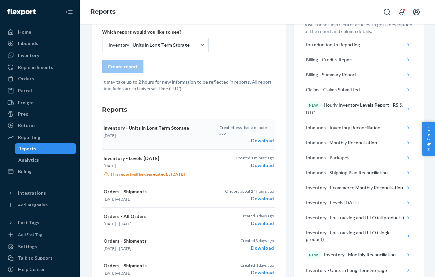
click at [257, 137] on div "Download" at bounding box center [247, 140] width 54 height 7
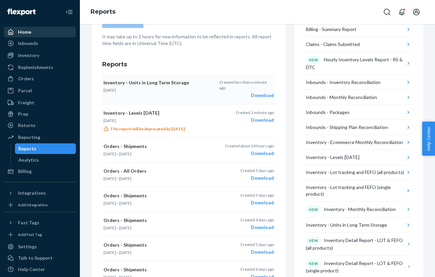
click at [39, 34] on div "Home" at bounding box center [40, 31] width 71 height 9
